Goal: Understand process/instructions

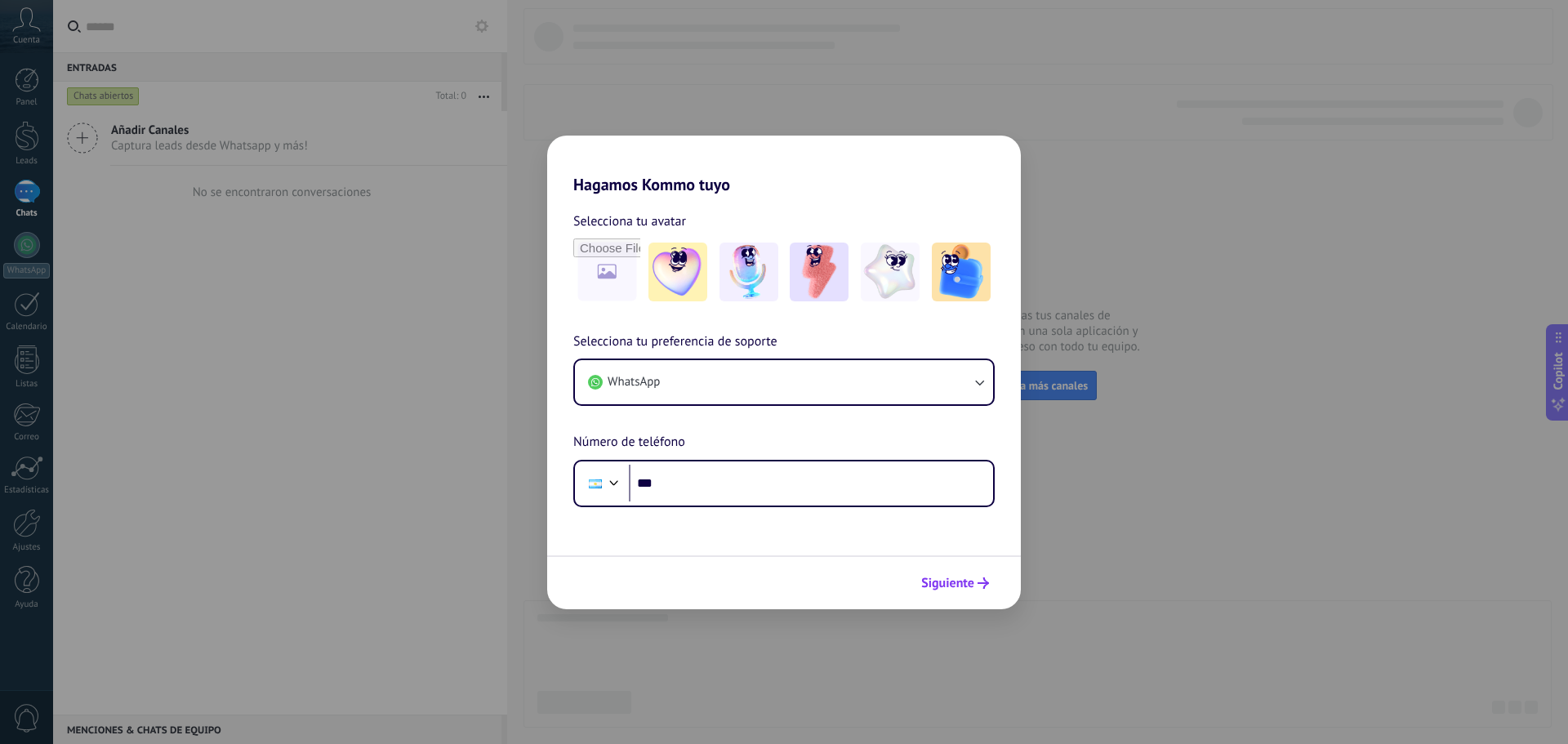
click at [959, 585] on span "Siguiente" at bounding box center [948, 583] width 53 height 12
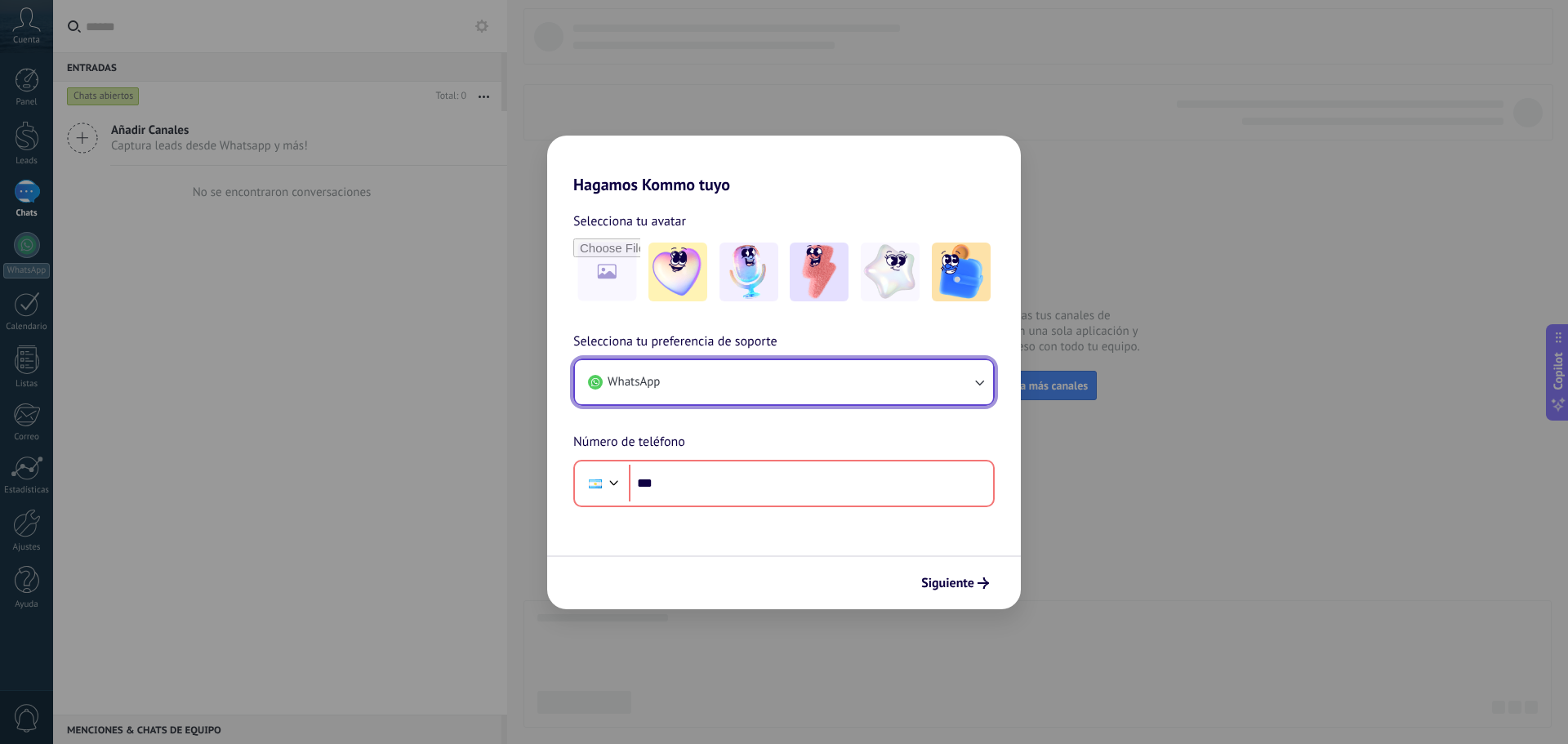
click at [803, 397] on button "WhatsApp" at bounding box center [784, 382] width 418 height 44
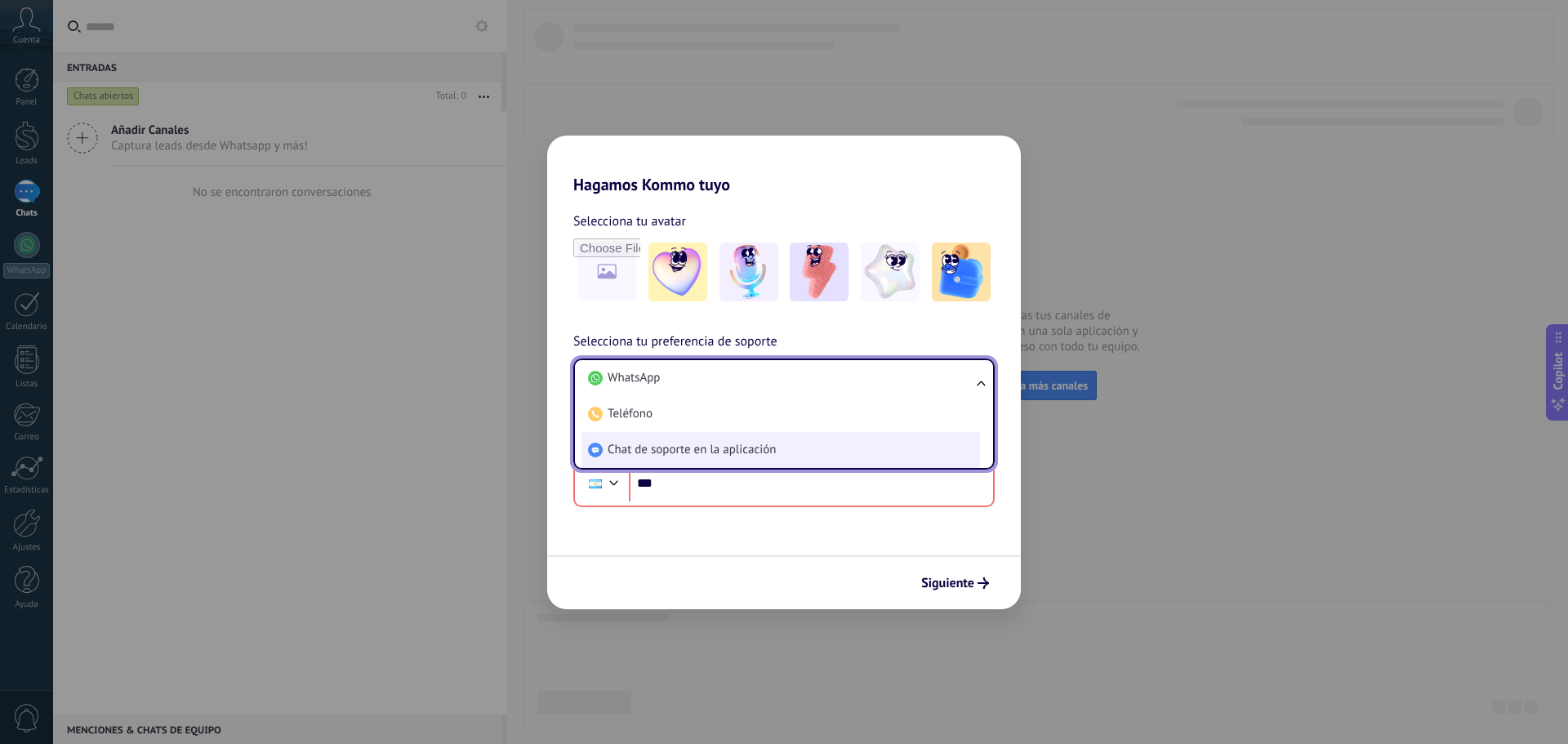
click at [775, 450] on span "Chat de soporte en la aplicación" at bounding box center [691, 450] width 168 height 16
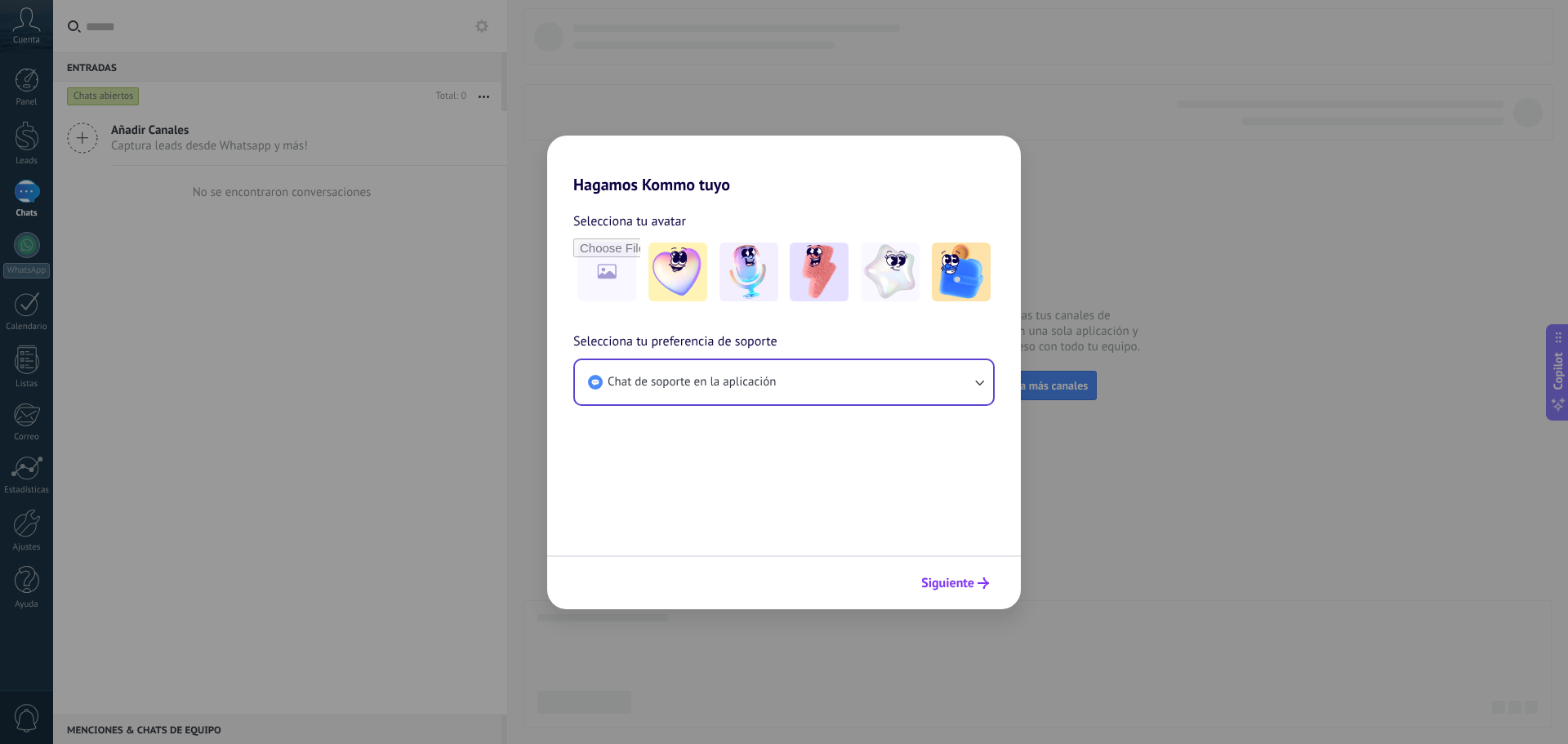
click at [937, 577] on span "Siguiente" at bounding box center [948, 583] width 53 height 12
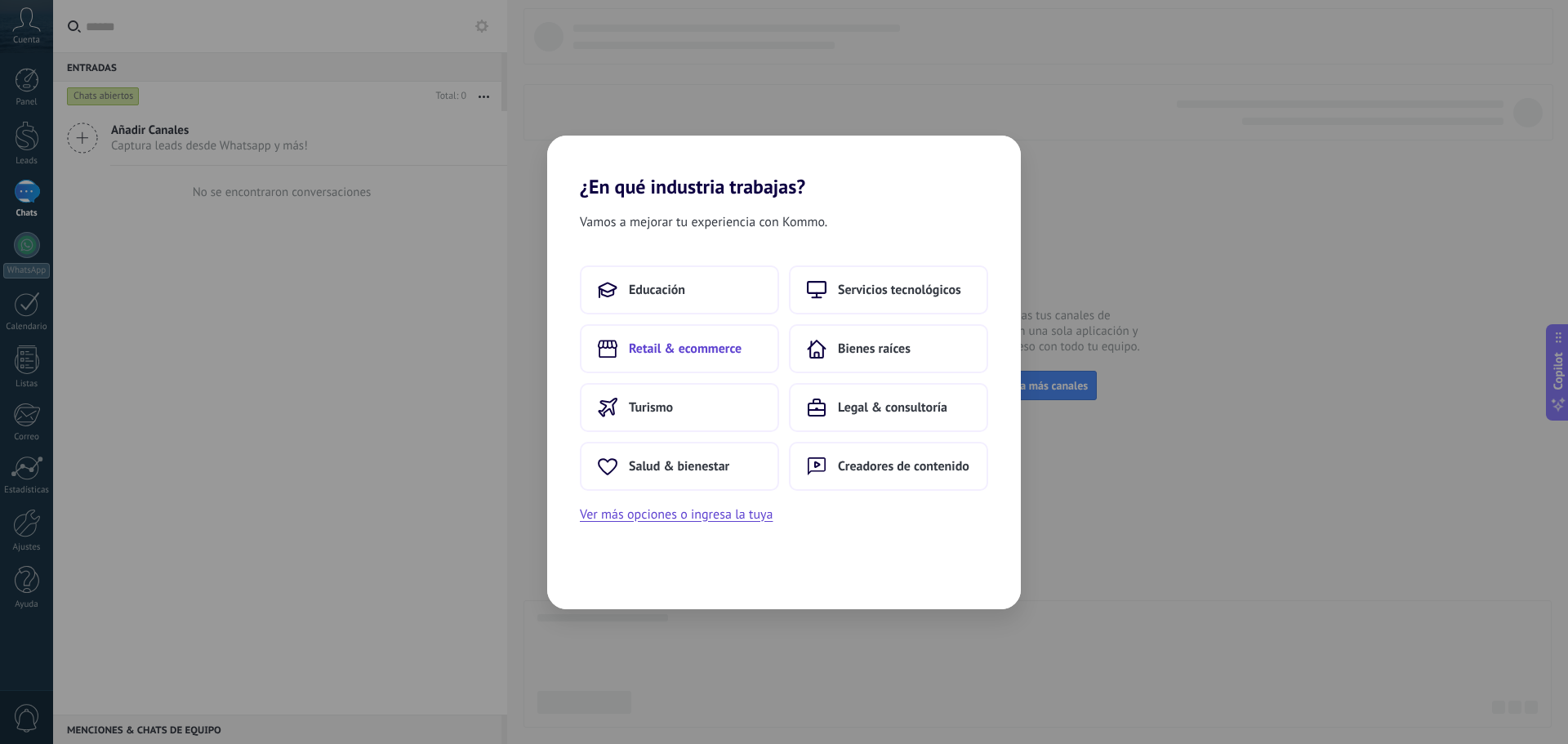
click at [708, 344] on span "Retail & ecommerce" at bounding box center [684, 349] width 113 height 16
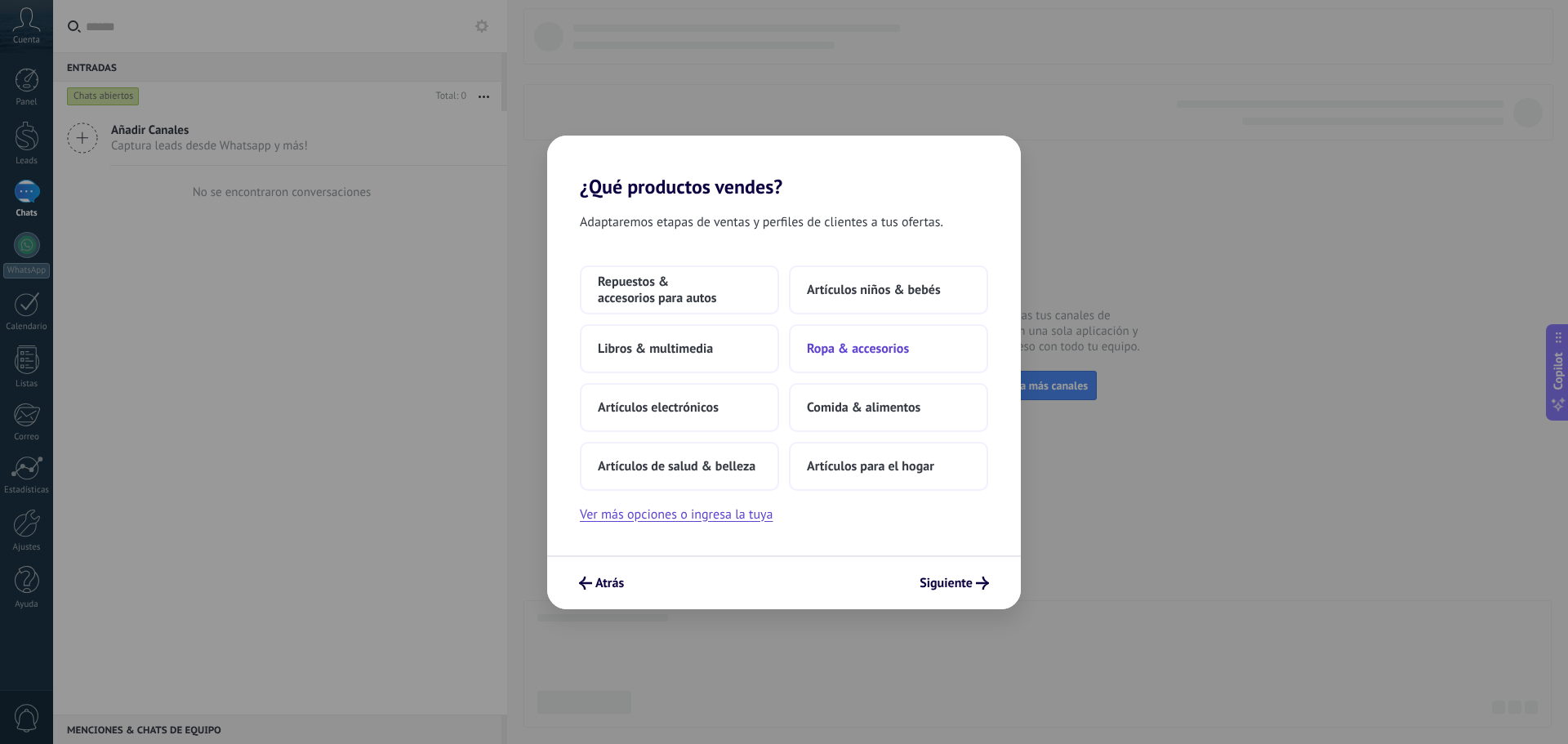
click at [851, 361] on button "Ropa & accesorios" at bounding box center [888, 349] width 199 height 49
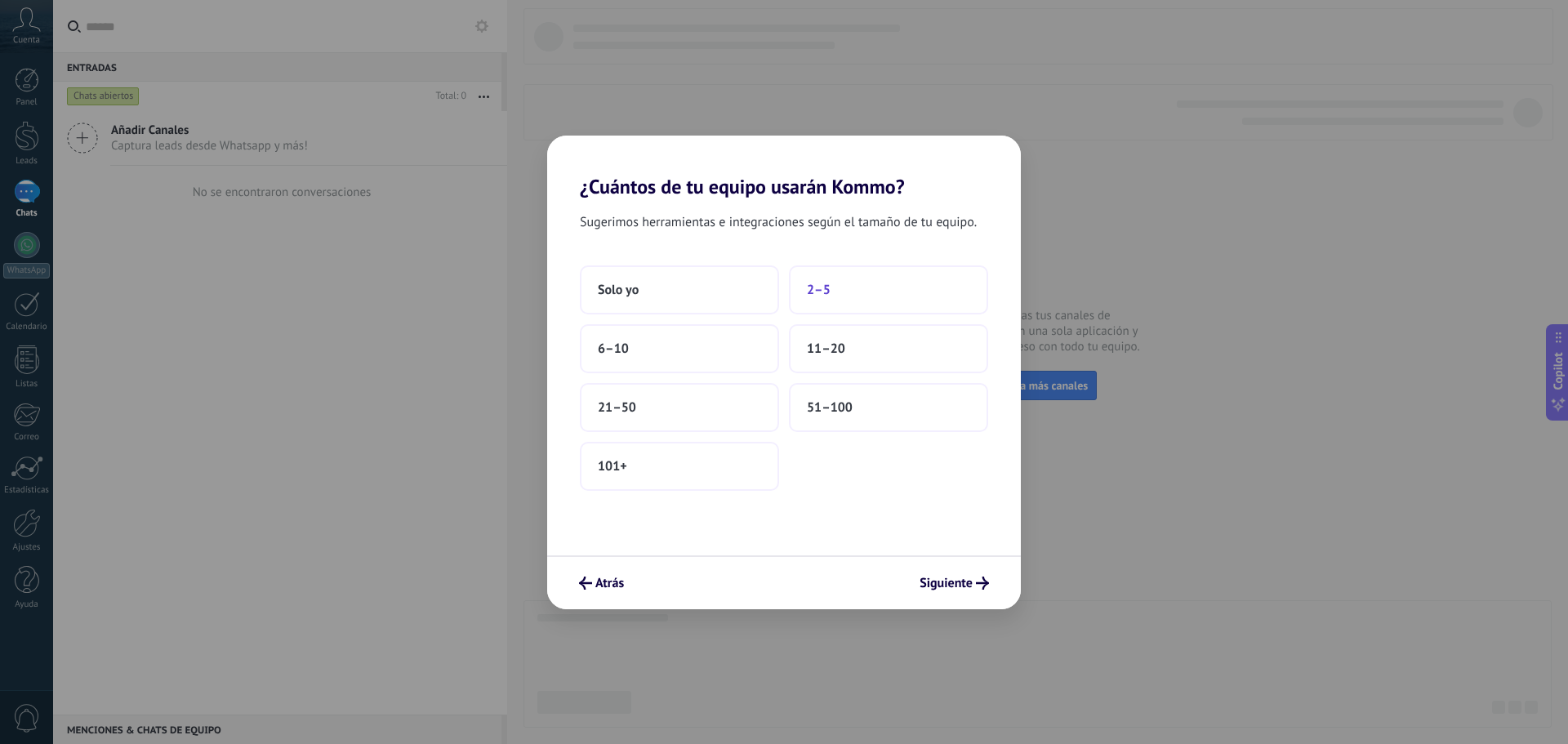
click at [828, 300] on button "2–5" at bounding box center [888, 289] width 199 height 49
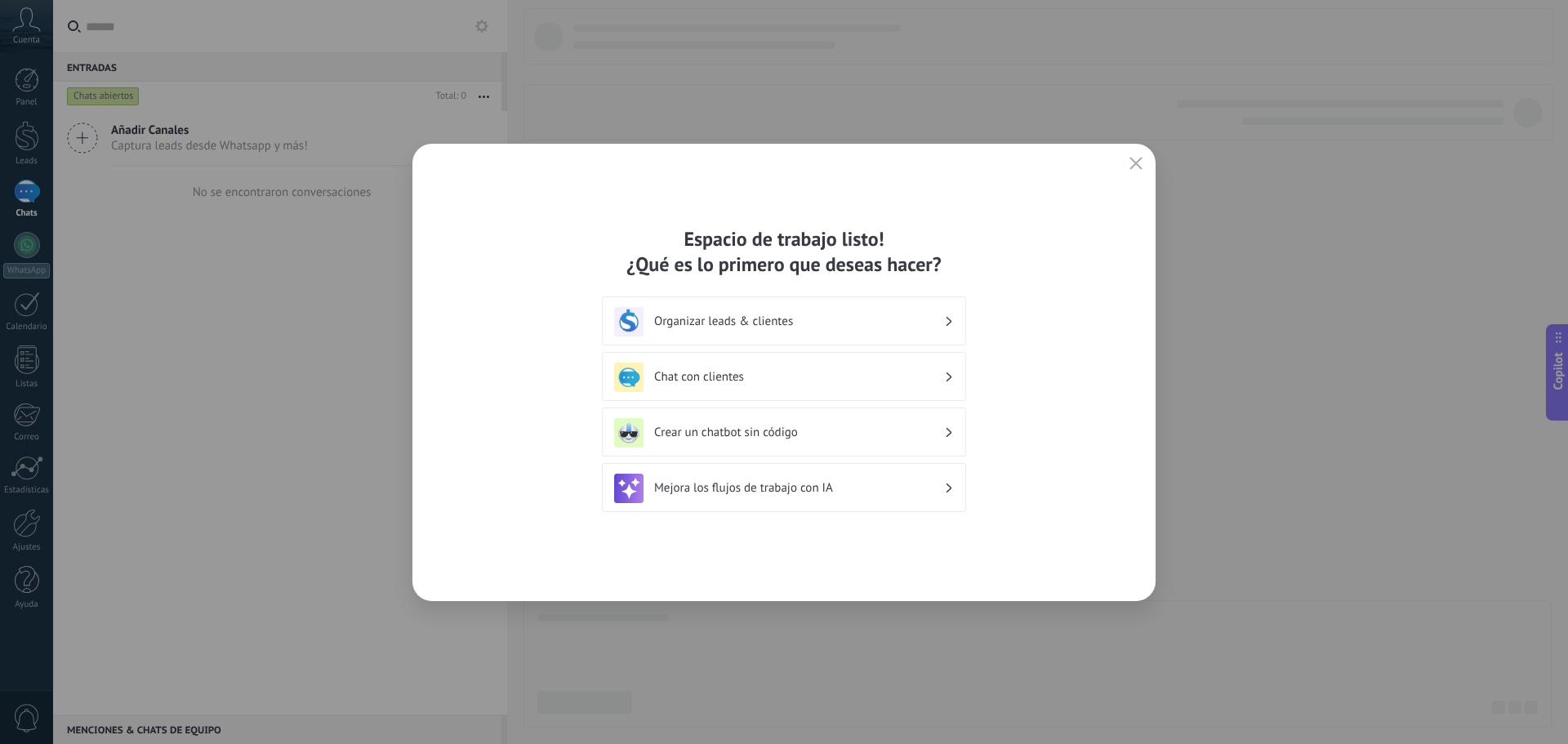
click at [801, 367] on div "Chat con clientes" at bounding box center [784, 377] width 339 height 29
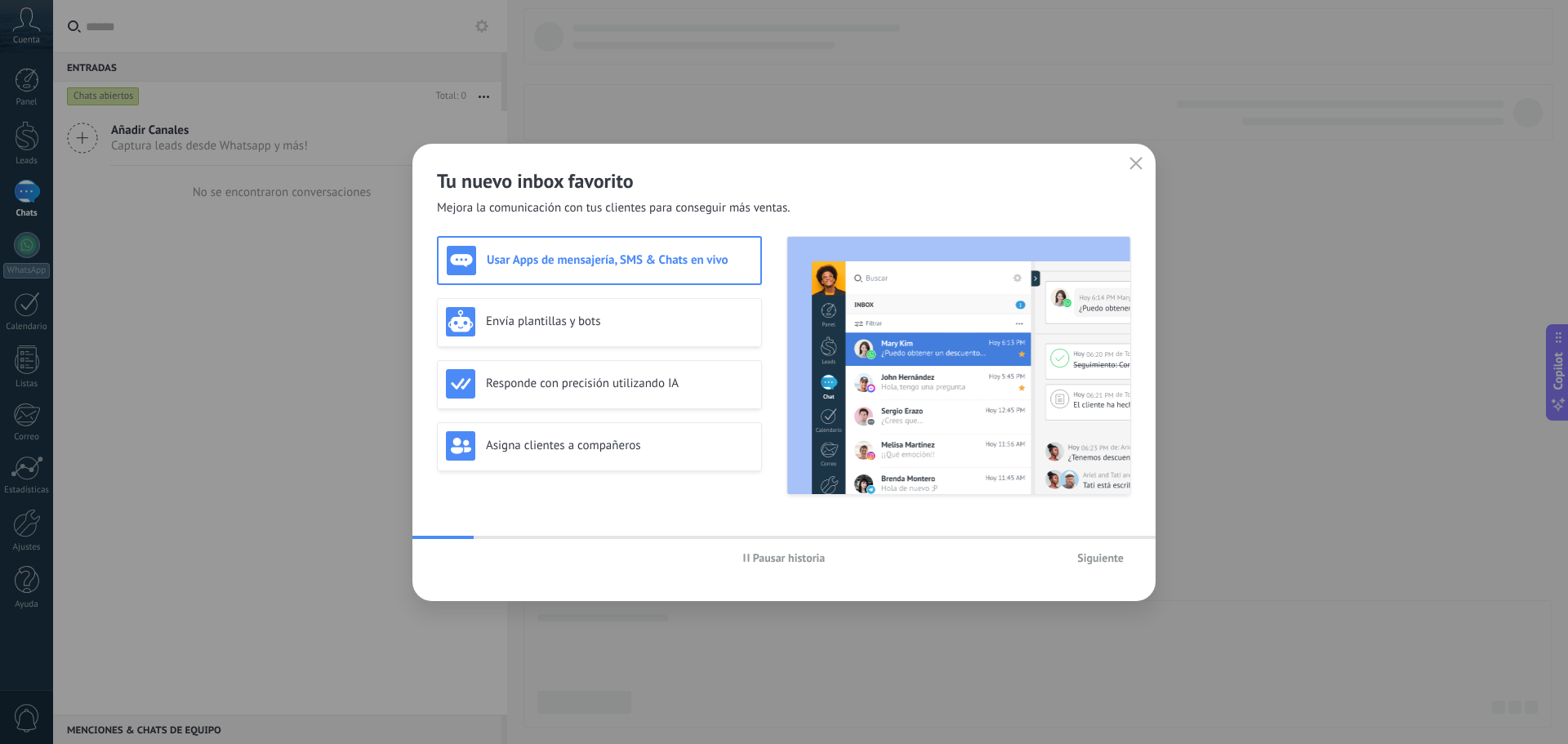
click at [1104, 560] on span "Siguiente" at bounding box center [1100, 558] width 47 height 12
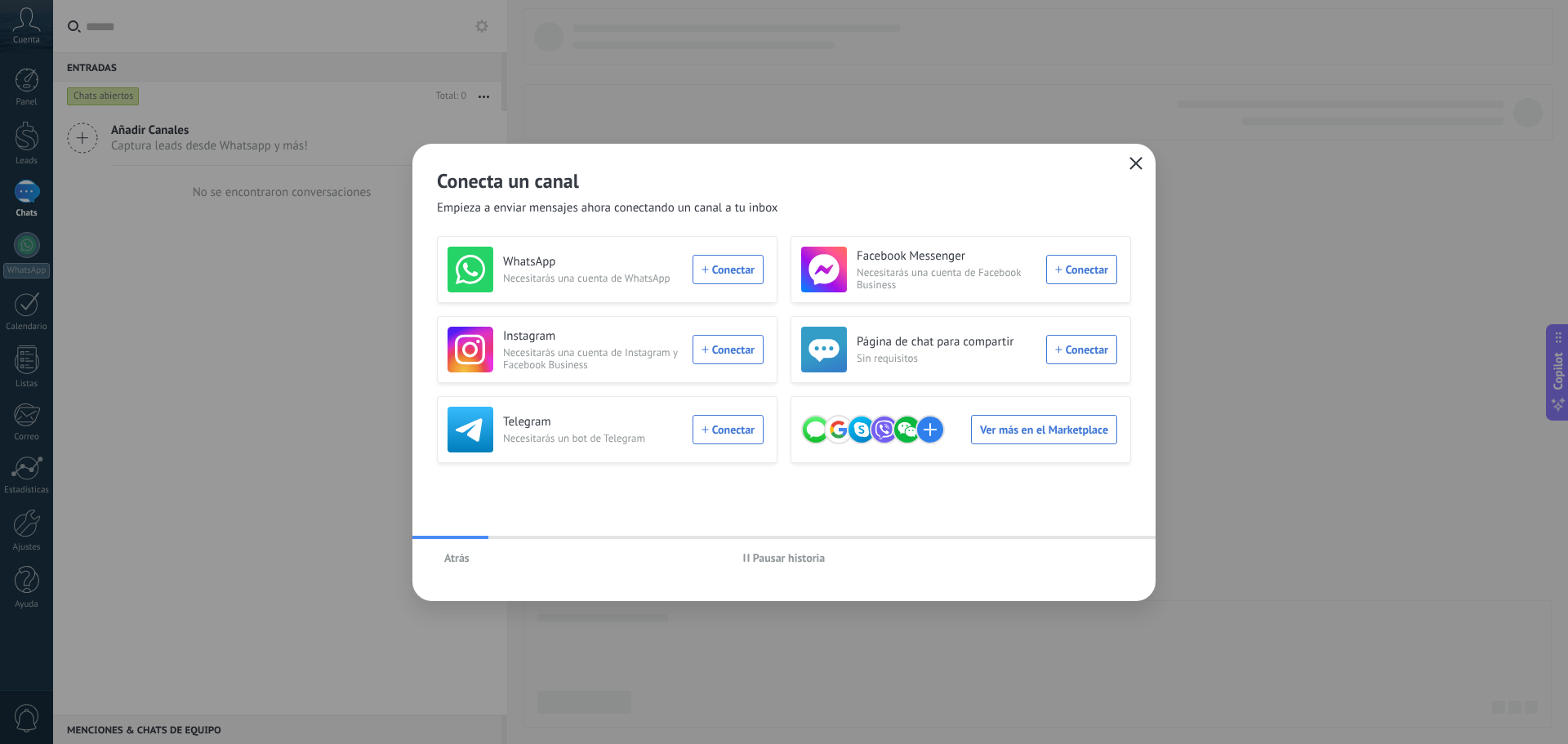
click at [1138, 170] on span "button" at bounding box center [1135, 164] width 13 height 15
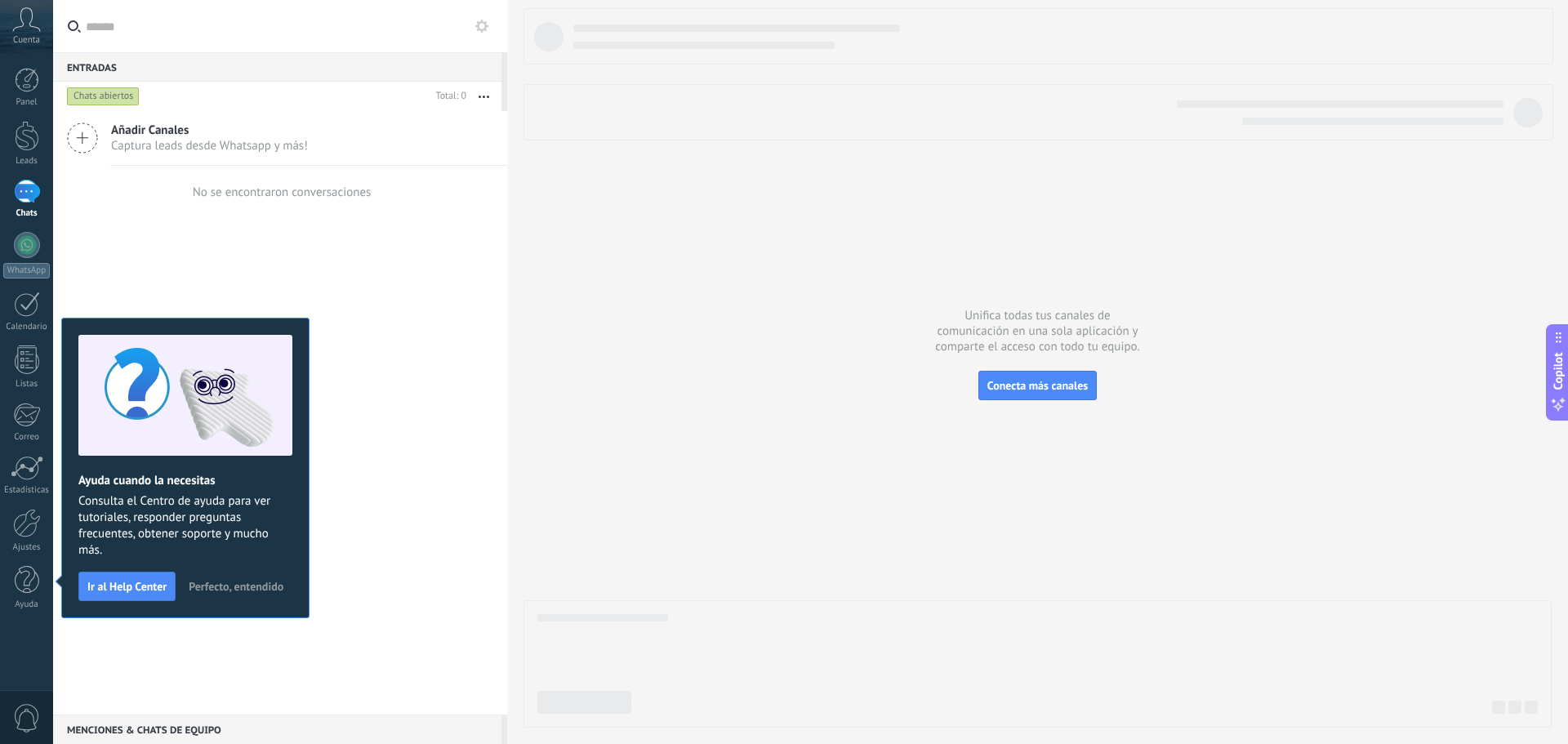
click at [233, 578] on button "Perfecto, entendido" at bounding box center [236, 587] width 109 height 25
